Goal: Transaction & Acquisition: Purchase product/service

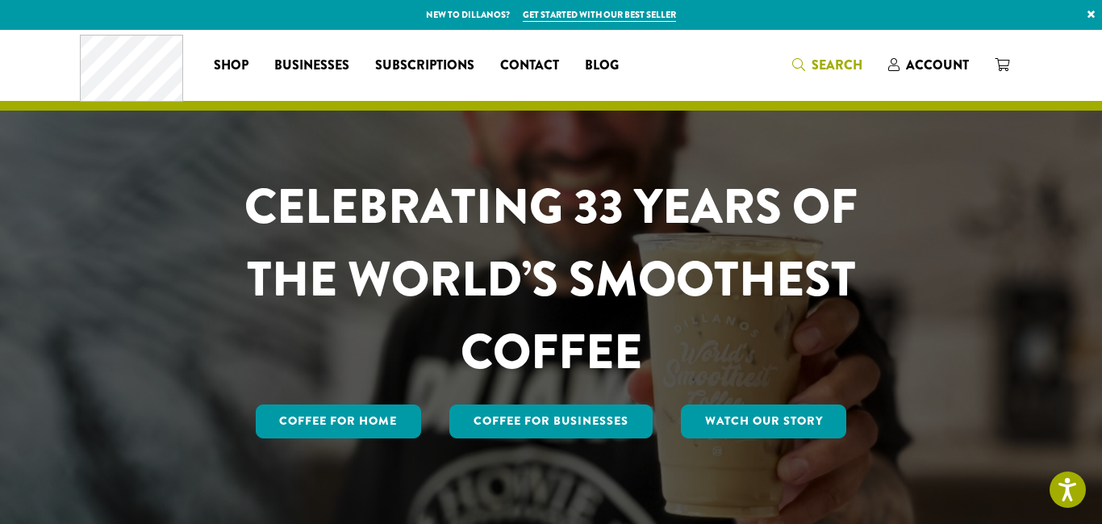
click at [833, 71] on span "Search" at bounding box center [837, 65] width 51 height 19
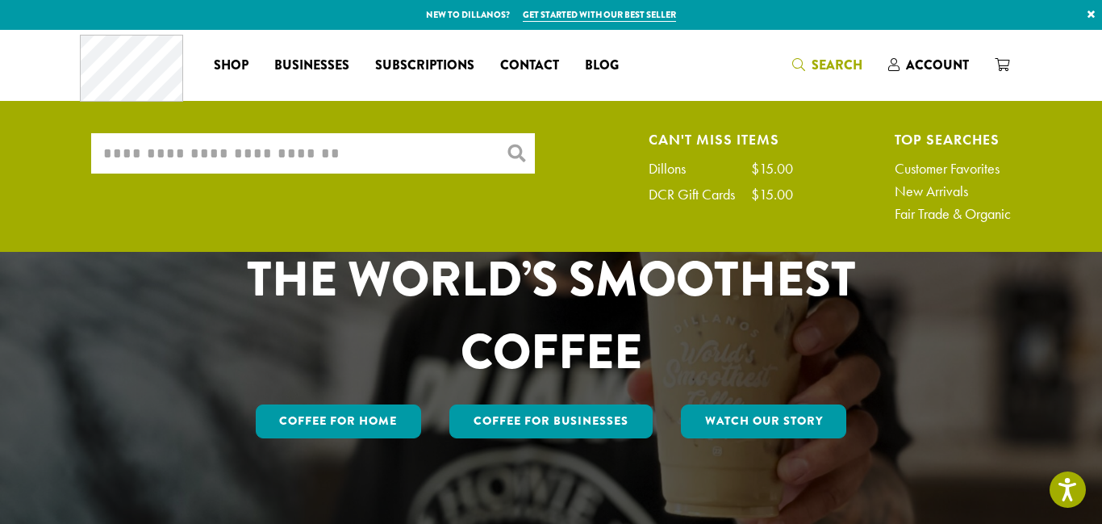
click at [314, 152] on input "What are you searching for?" at bounding box center [313, 153] width 444 height 40
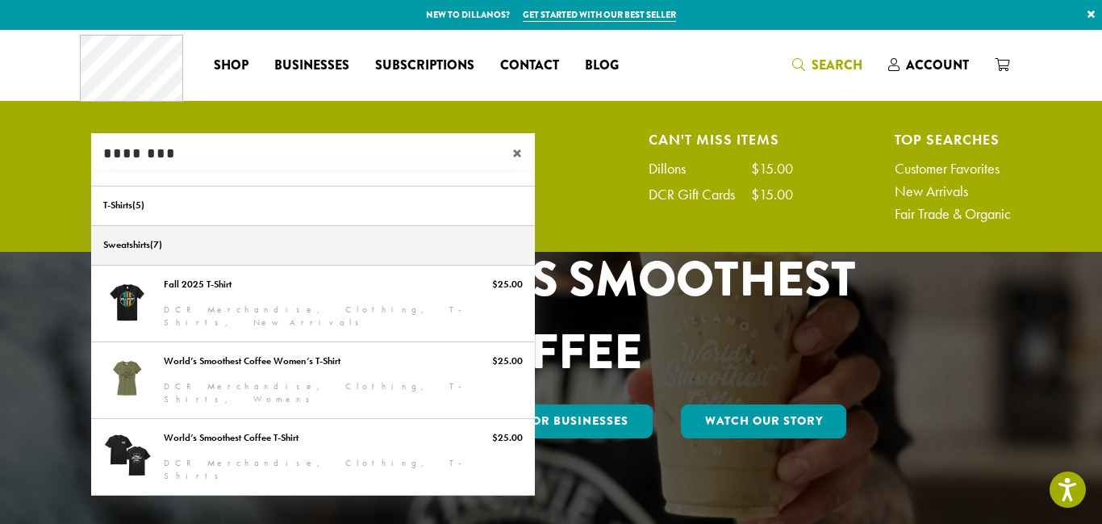
type input "********"
click at [226, 244] on link "Sweatshirts" at bounding box center [313, 245] width 444 height 39
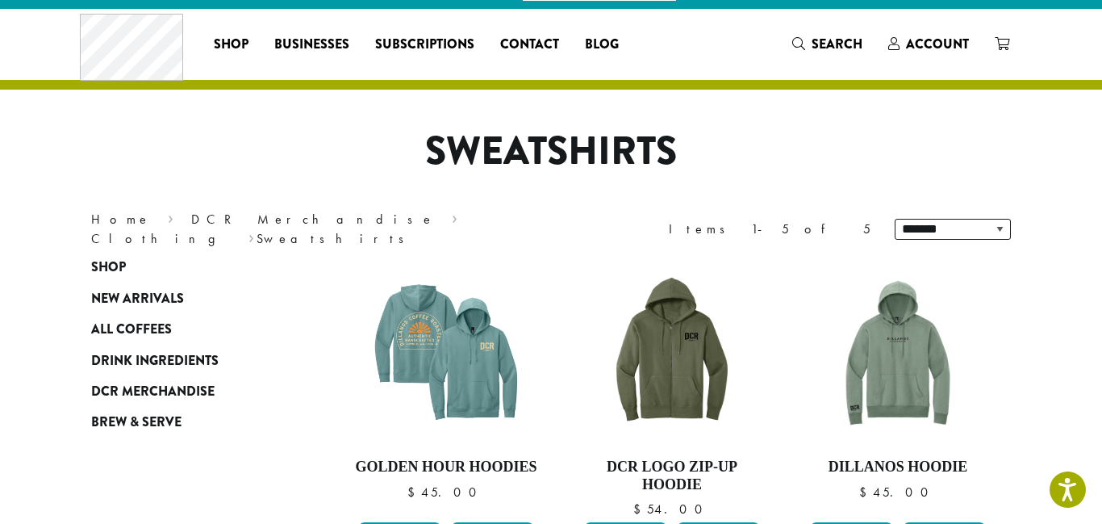
scroll to position [19, 0]
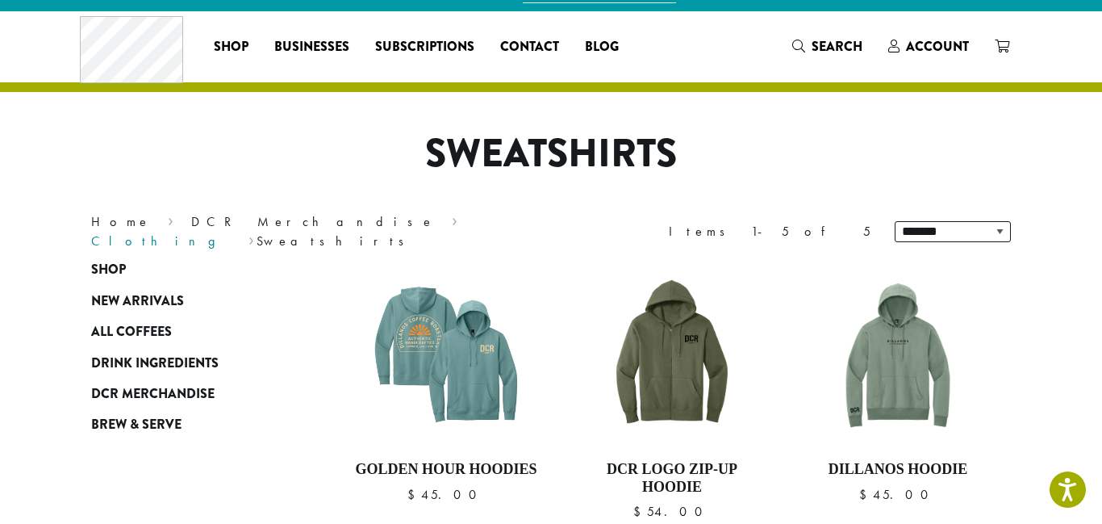
click at [232, 232] on link "Clothing" at bounding box center [161, 240] width 140 height 17
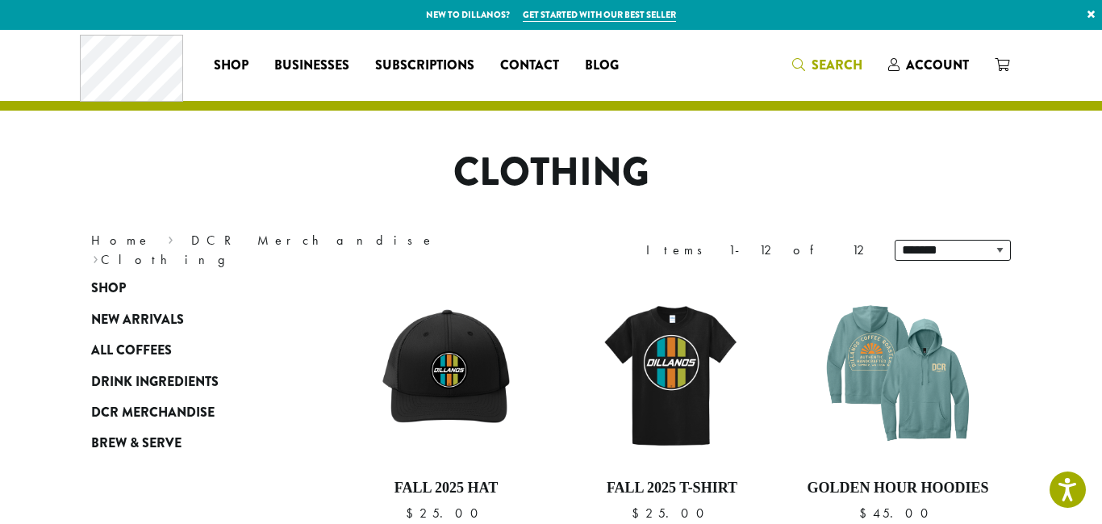
click at [823, 61] on span "Search" at bounding box center [837, 65] width 51 height 19
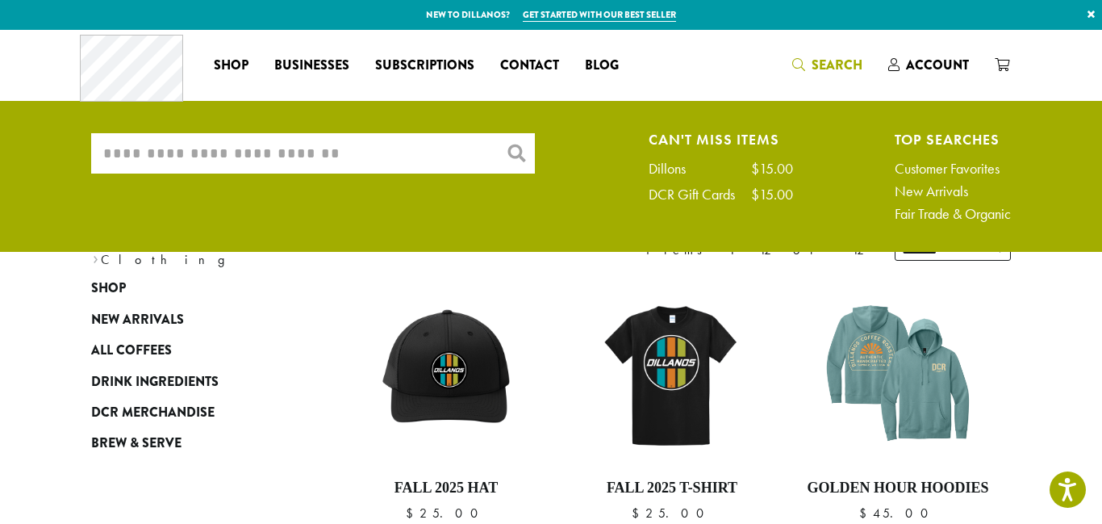
click at [304, 158] on input "What are you searching for?" at bounding box center [313, 153] width 444 height 40
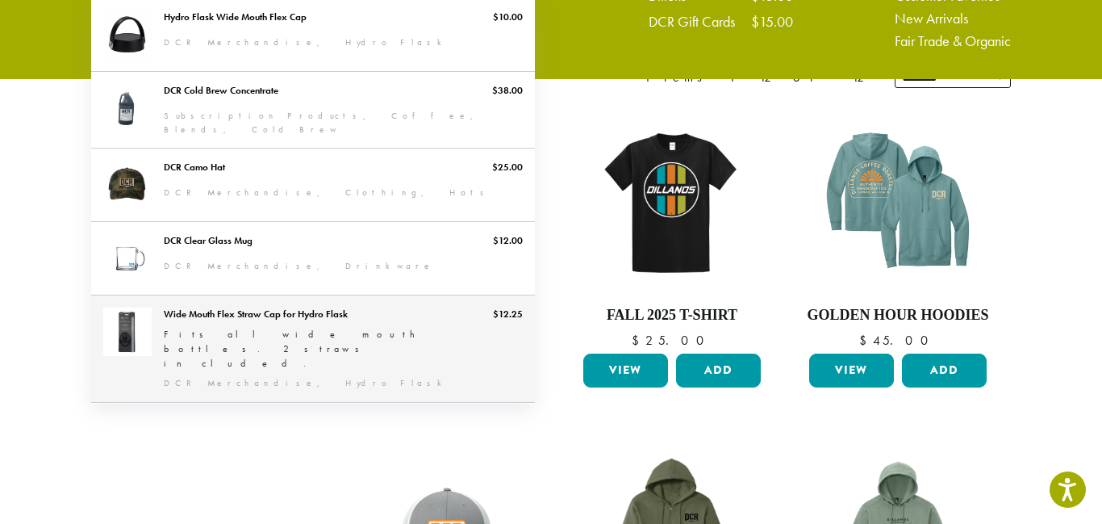
scroll to position [173, 0]
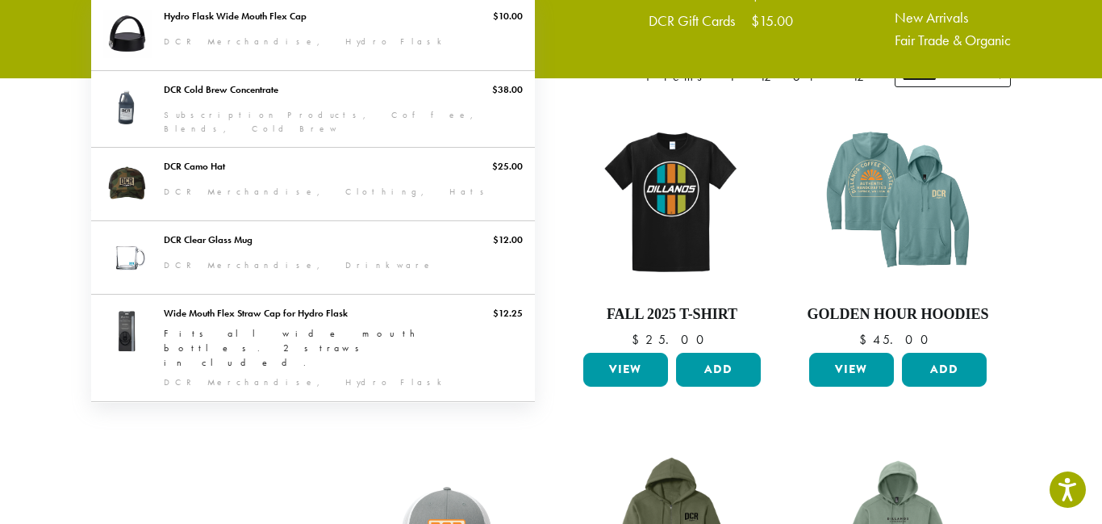
type input "**********"
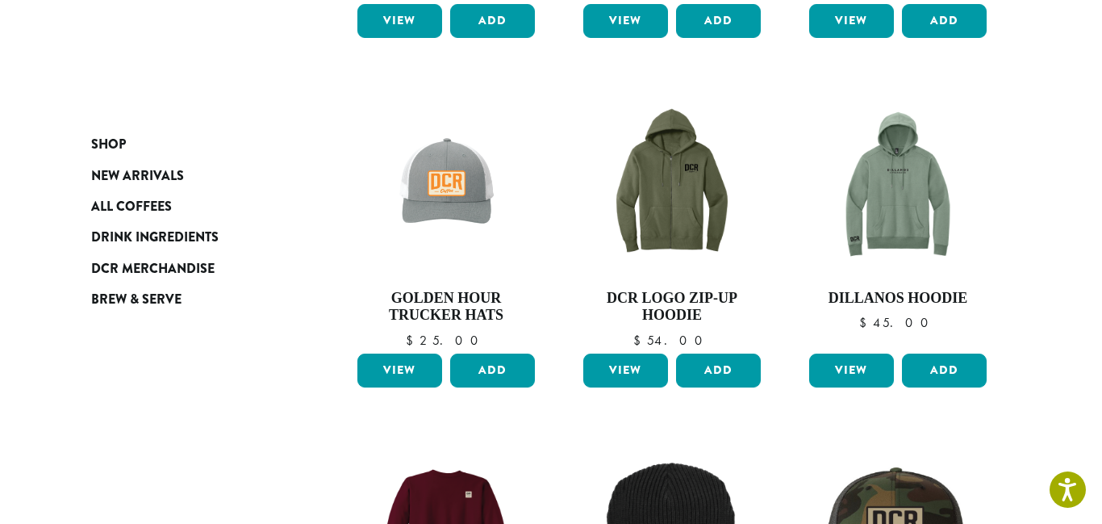
scroll to position [523, 0]
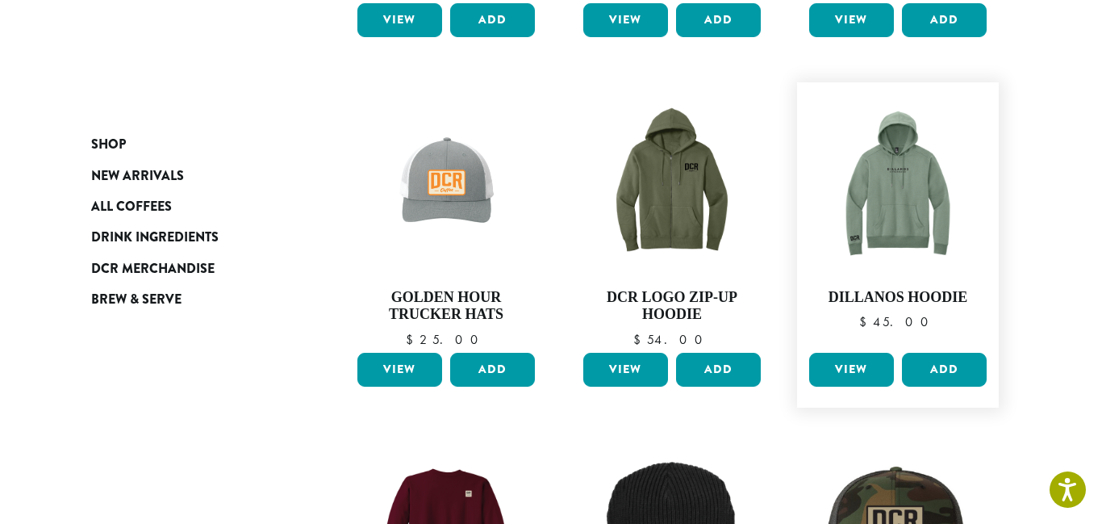
click at [854, 374] on link "View" at bounding box center [851, 370] width 85 height 34
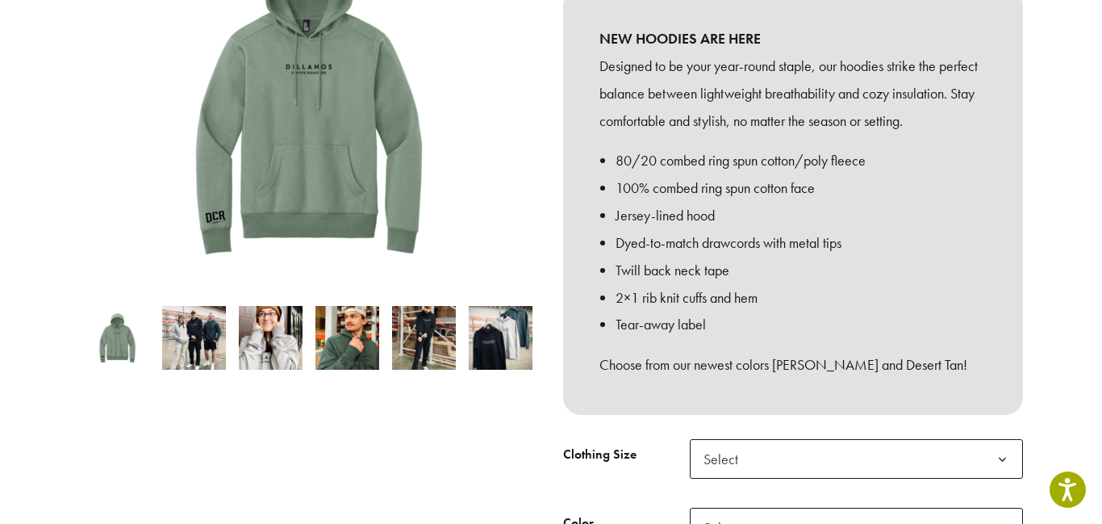
scroll to position [308, 0]
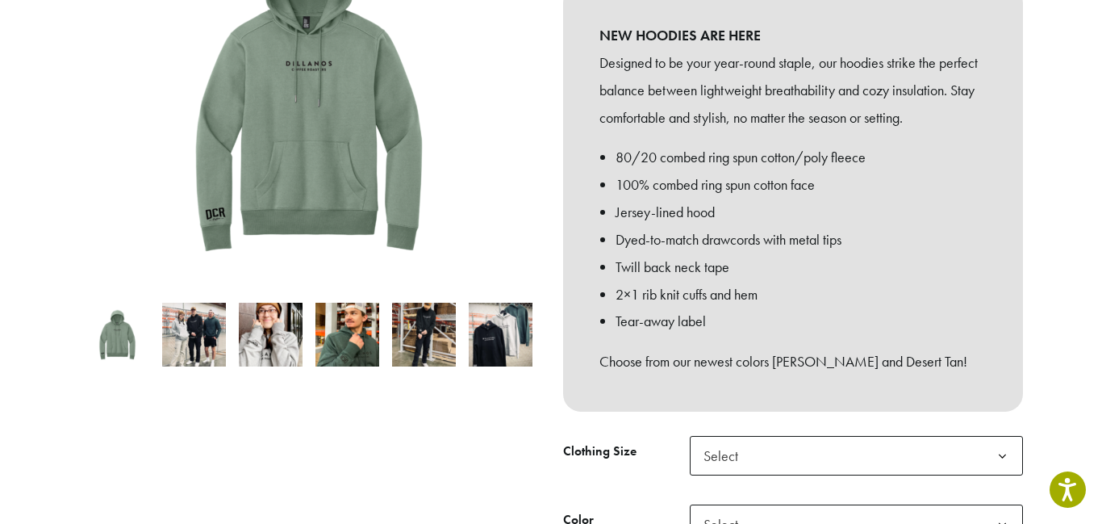
click at [209, 306] on img at bounding box center [194, 335] width 64 height 64
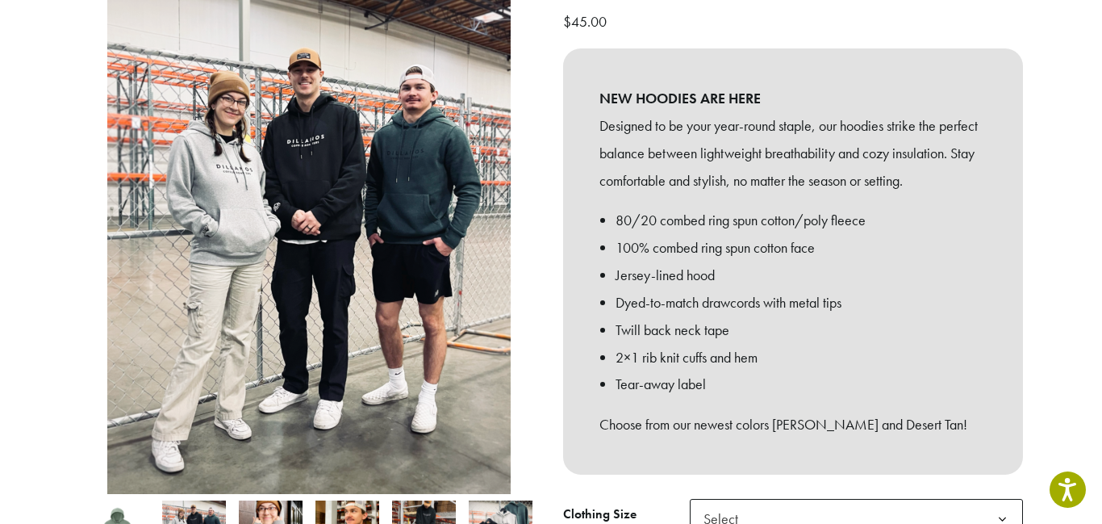
scroll to position [246, 0]
click at [278, 499] on img at bounding box center [271, 531] width 64 height 64
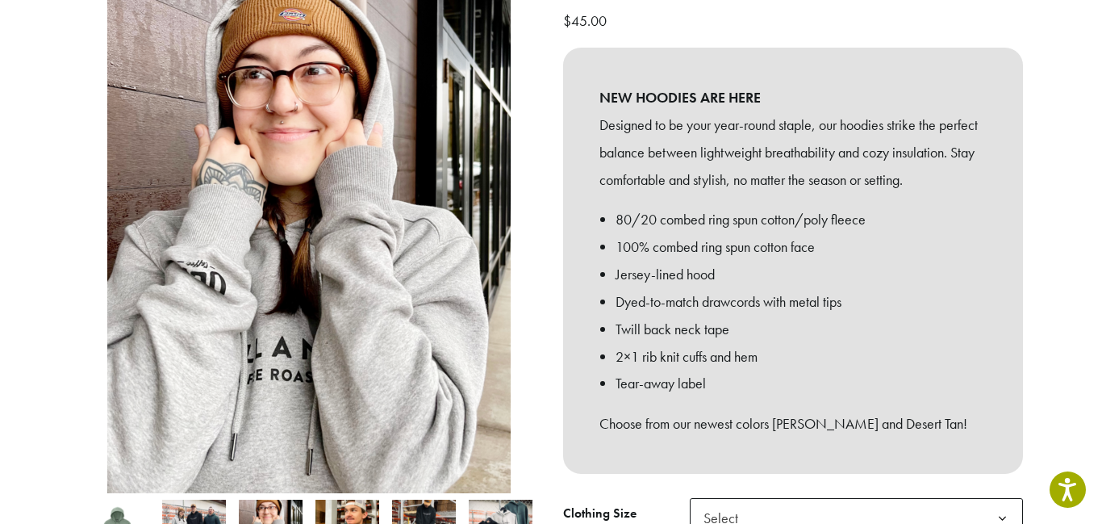
click at [337, 505] on img at bounding box center [347, 531] width 64 height 64
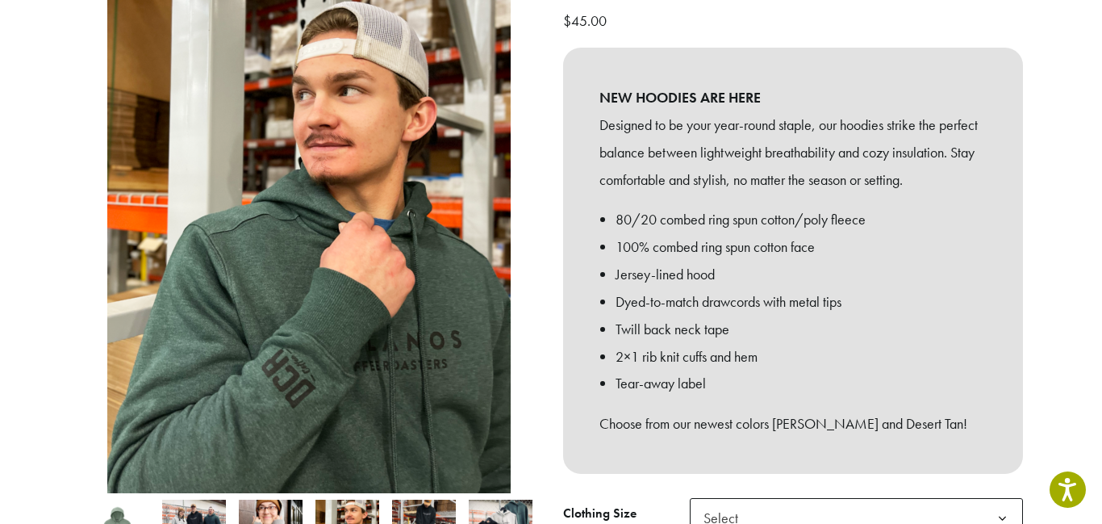
click at [424, 511] on img at bounding box center [424, 531] width 64 height 64
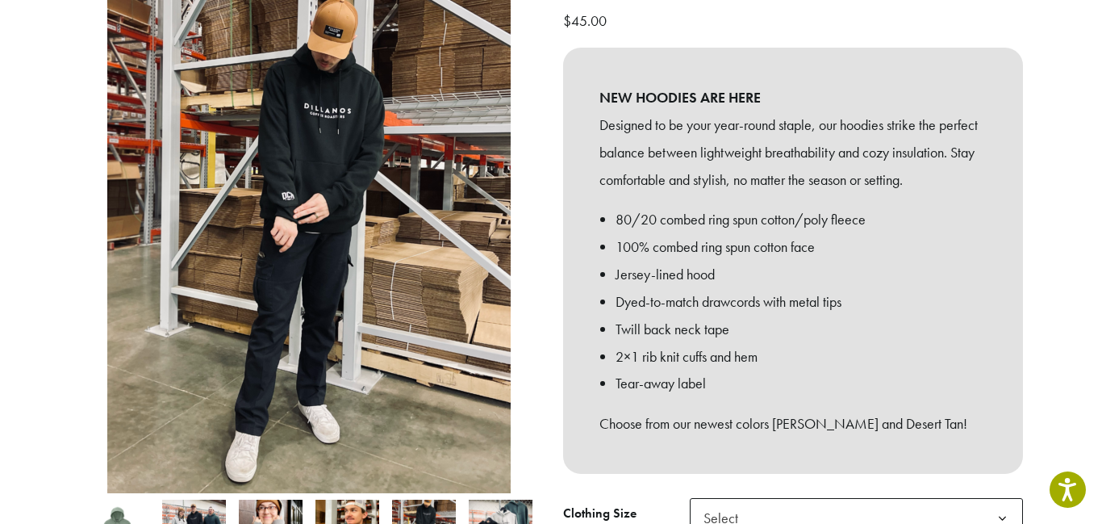
click at [483, 502] on img at bounding box center [501, 531] width 64 height 64
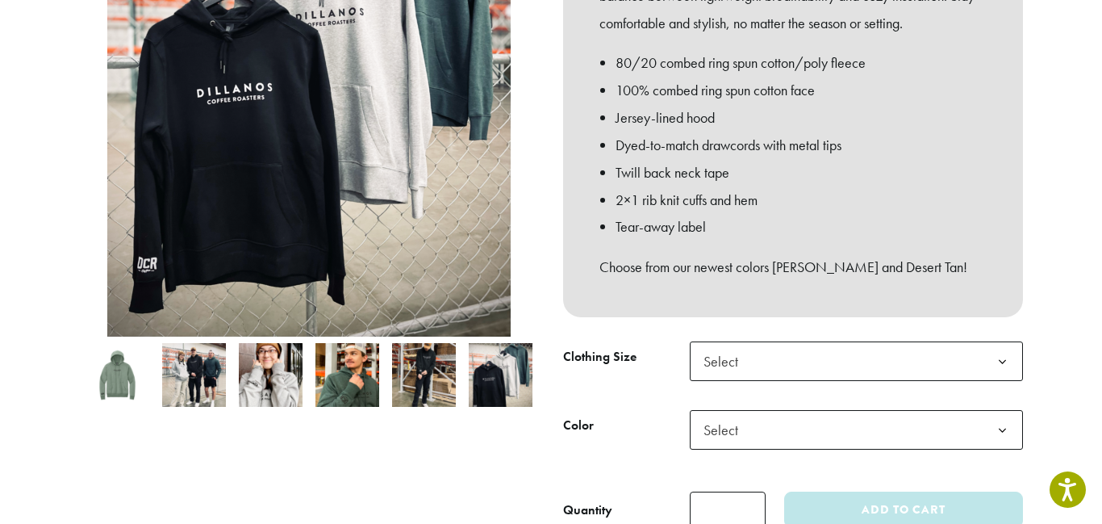
scroll to position [404, 0]
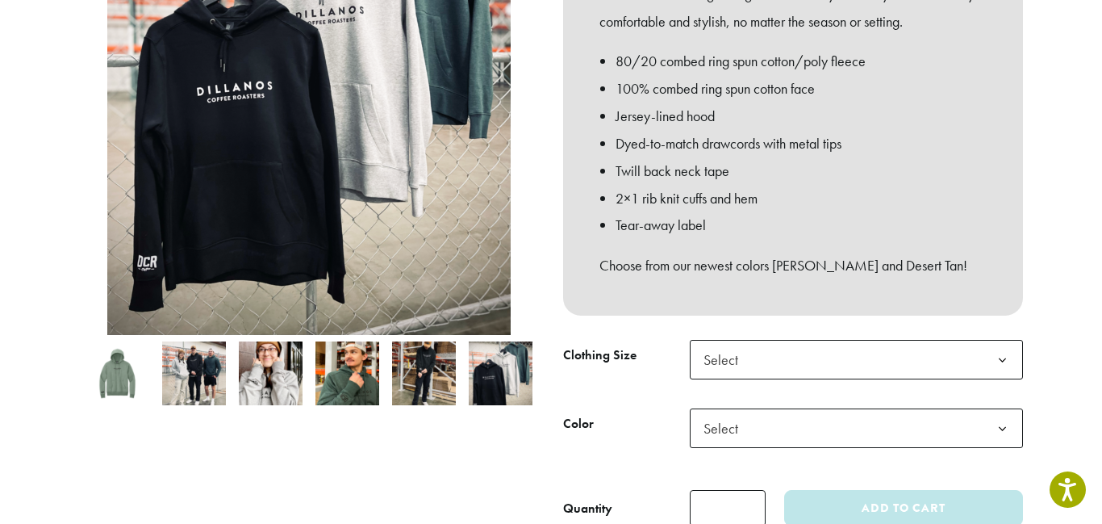
click at [1001, 345] on b at bounding box center [1003, 360] width 40 height 40
click at [959, 421] on span "Select" at bounding box center [856, 428] width 333 height 40
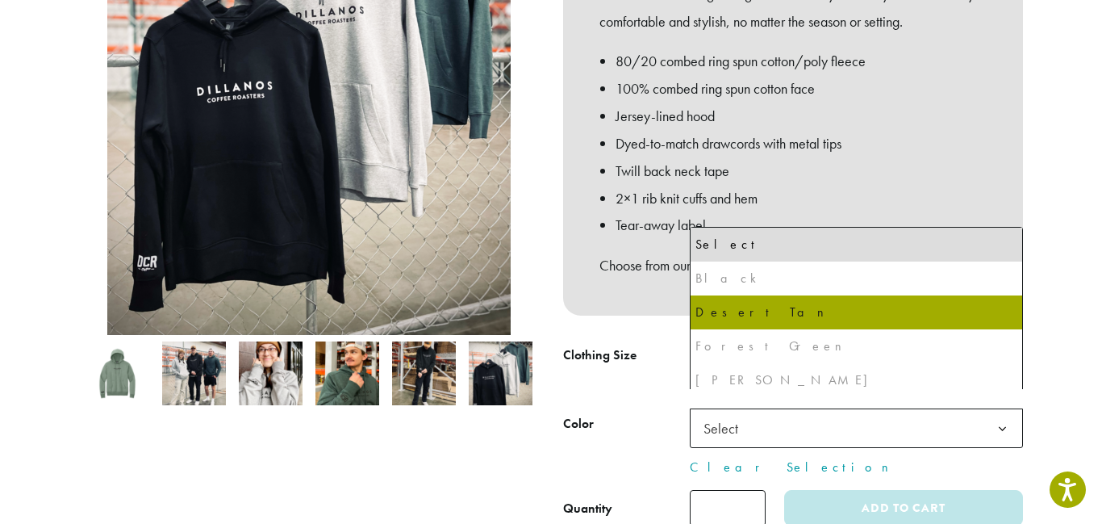
select select "*****"
select select "**********"
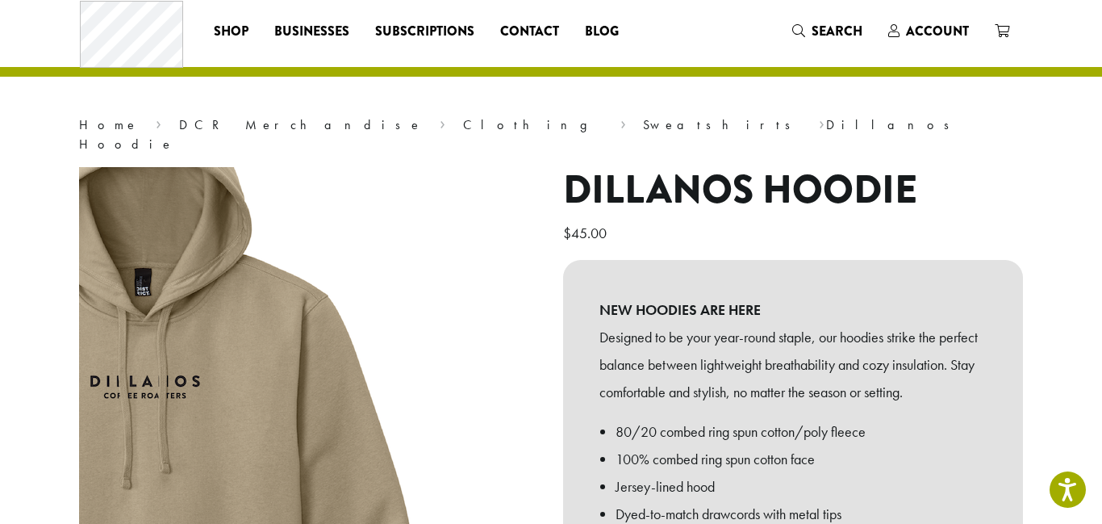
scroll to position [0, 0]
